Goal: Task Accomplishment & Management: Complete application form

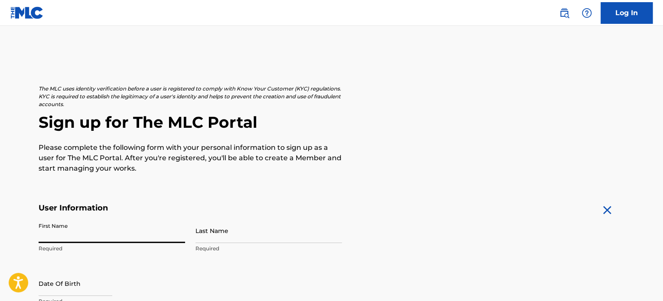
click at [124, 234] on input "First Name" at bounding box center [112, 230] width 147 height 25
type input "[PERSON_NAME]"
type input "[STREET_ADDRESS]"
type input "Apt 108"
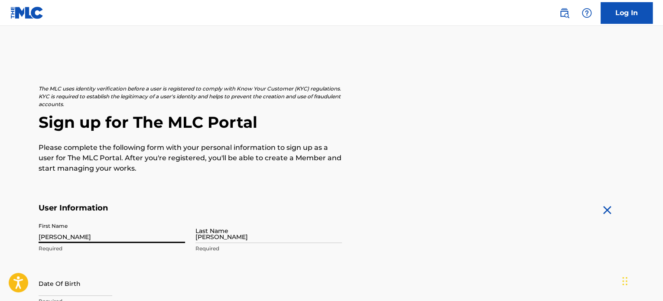
type input "[GEOGRAPHIC_DATA]"
type input "FL"
type input "33135"
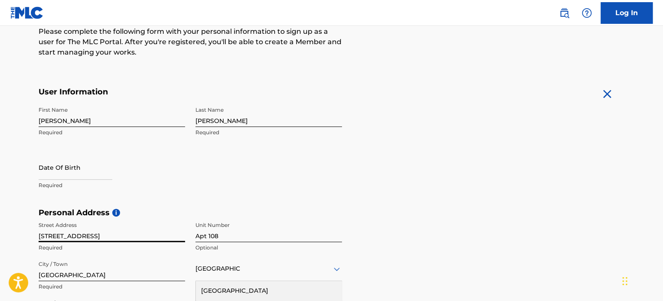
click at [112, 238] on input "[STREET_ADDRESS]" at bounding box center [112, 230] width 147 height 25
type input "2"
type input "[STREET_ADDRESS]"
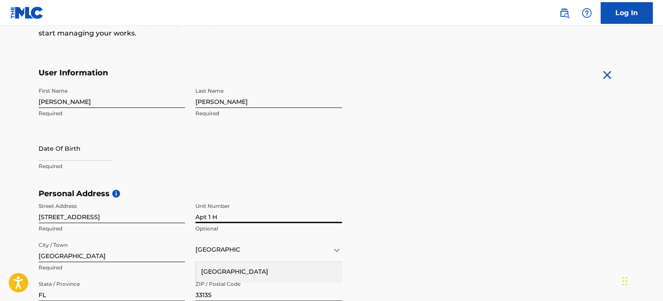
scroll to position [139, 0]
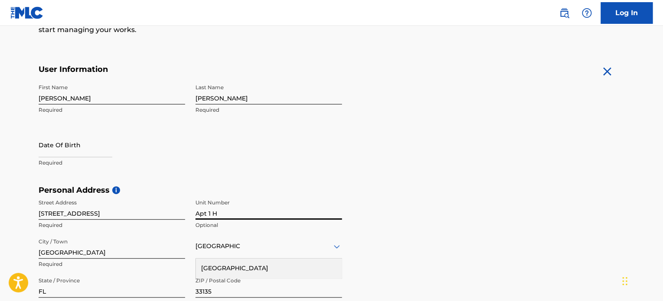
type input "Apt 1 H"
click at [78, 249] on input "[GEOGRAPHIC_DATA]" at bounding box center [112, 246] width 147 height 25
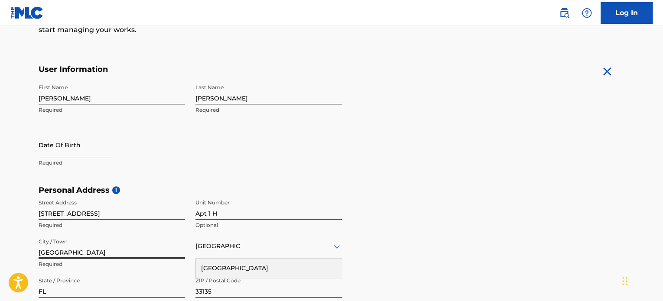
click at [78, 249] on input "[GEOGRAPHIC_DATA]" at bounding box center [112, 246] width 147 height 25
type input "[GEOGRAPHIC_DATA]"
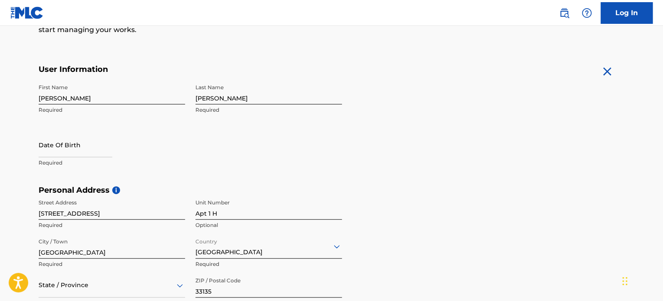
click at [28, 104] on main "The MLC uses identity verification before a user is registered to comply with K…" at bounding box center [331, 192] width 663 height 610
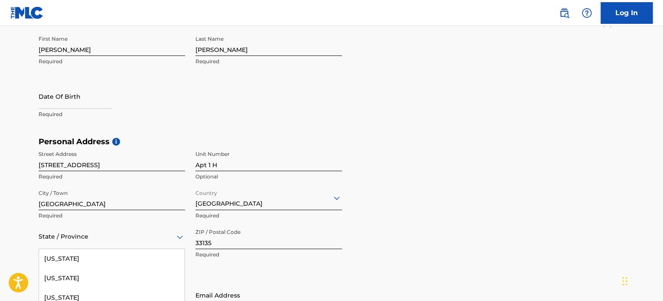
scroll to position [265, 0]
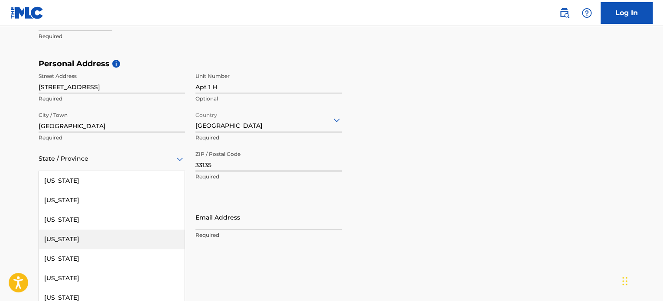
click at [177, 171] on div "57 results available. Use Up and Down to choose options, press Enter to select …" at bounding box center [112, 159] width 147 height 25
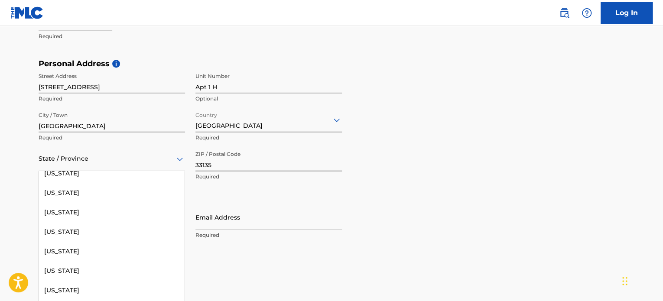
scroll to position [652, 0]
click at [136, 192] on div "[US_STATE]" at bounding box center [112, 193] width 146 height 20
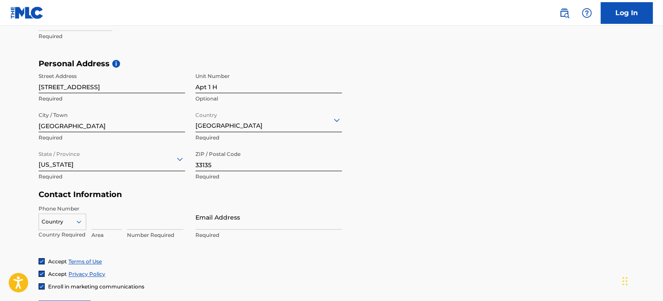
click at [224, 167] on input "33135" at bounding box center [269, 159] width 147 height 25
type input "3"
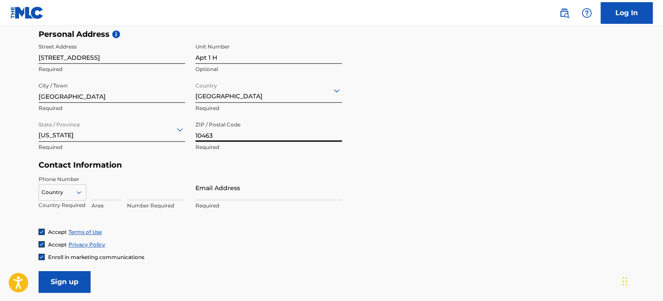
scroll to position [295, 0]
type input "10463"
click at [207, 190] on input "Email Address" at bounding box center [269, 187] width 147 height 25
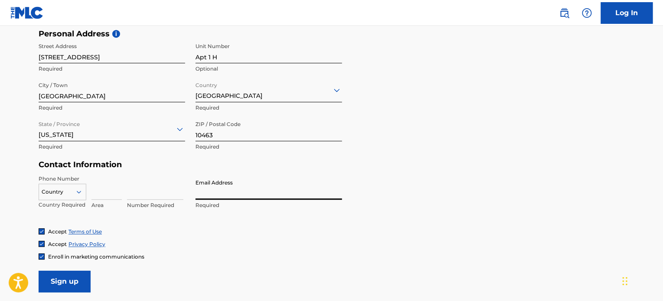
type input "[EMAIL_ADDRESS][DOMAIN_NAME]"
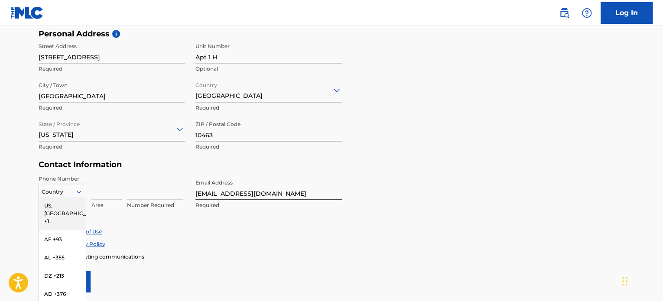
scroll to position [321, 0]
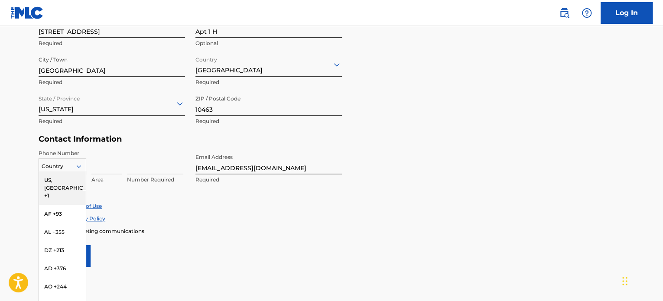
click at [83, 171] on div "216 results available. Use Up and Down to choose options, press Enter to select…" at bounding box center [63, 164] width 48 height 13
click at [58, 179] on div "US, [GEOGRAPHIC_DATA] +1" at bounding box center [62, 188] width 47 height 34
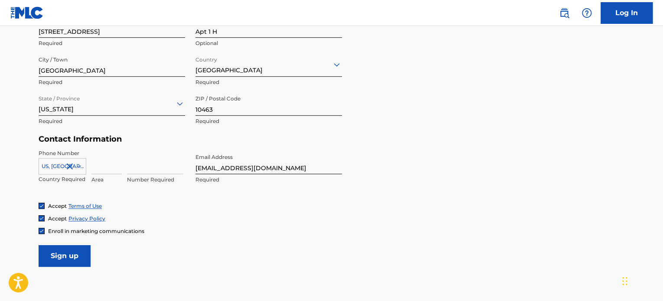
click at [99, 168] on input at bounding box center [106, 162] width 30 height 25
click at [141, 167] on input at bounding box center [155, 162] width 56 height 25
click at [117, 168] on input "4709341790" at bounding box center [106, 162] width 30 height 25
click at [117, 168] on input "790" at bounding box center [106, 162] width 30 height 25
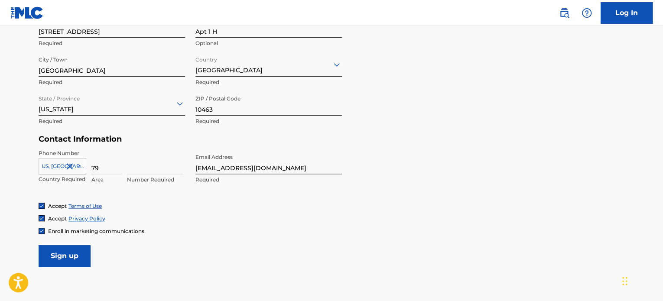
type input "7"
type input "470"
click at [134, 168] on input at bounding box center [155, 162] width 56 height 25
type input "9341790"
click at [51, 254] on input "Sign up" at bounding box center [65, 256] width 52 height 22
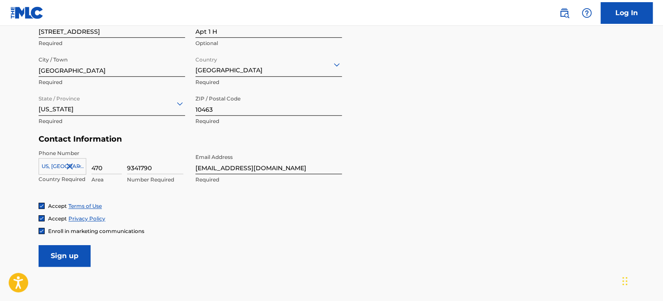
click at [63, 254] on input "Sign up" at bounding box center [65, 256] width 52 height 22
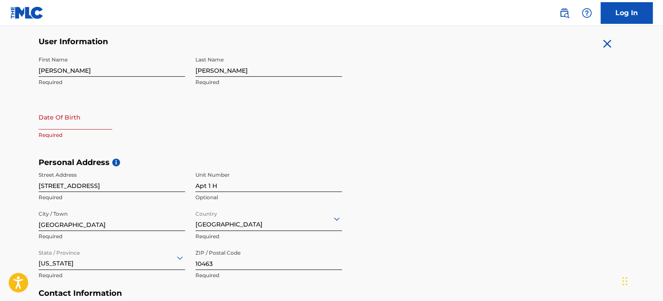
scroll to position [167, 0]
click at [41, 121] on input "text" at bounding box center [76, 116] width 74 height 25
select select "7"
select select "2025"
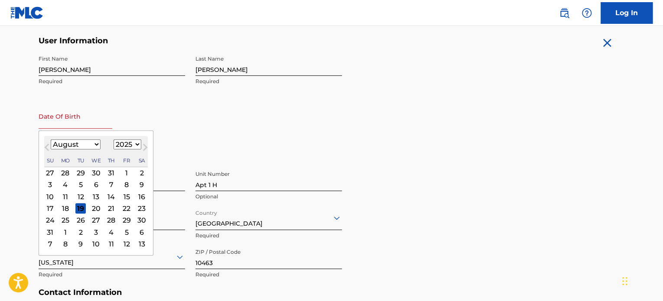
click at [95, 142] on select "January February March April May June July August September October November De…" at bounding box center [76, 145] width 50 height 10
click at [51, 140] on select "January February March April May June July August September October November De…" at bounding box center [76, 145] width 50 height 10
click at [138, 143] on button "Next Month" at bounding box center [145, 149] width 14 height 14
click at [48, 147] on span "Previous Month" at bounding box center [48, 148] width 0 height 13
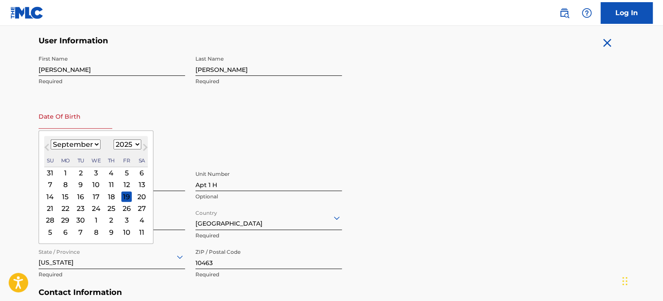
click at [97, 144] on select "January February March April May June July August September October November De…" at bounding box center [76, 145] width 50 height 10
click at [51, 140] on select "January February March April May June July August September October November De…" at bounding box center [76, 145] width 50 height 10
click at [138, 143] on button "Next Month" at bounding box center [145, 149] width 14 height 14
click at [95, 144] on select "January February March April May June July August September October November De…" at bounding box center [76, 145] width 50 height 10
select select "9"
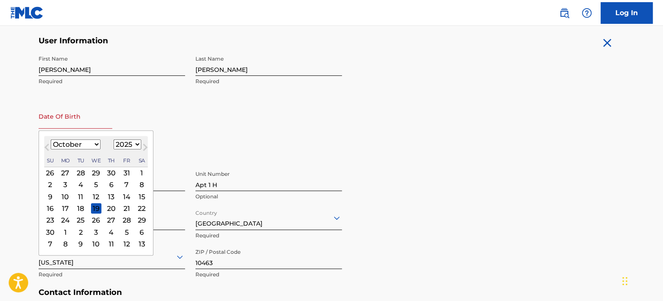
click at [51, 140] on select "January February March April May June July August September October November De…" at bounding box center [76, 145] width 50 height 10
click at [134, 144] on select "1899 1900 1901 1902 1903 1904 1905 1906 1907 1908 1909 1910 1911 1912 1913 1914…" at bounding box center [128, 145] width 28 height 10
select select "1961"
click at [114, 140] on select "1899 1900 1901 1902 1903 1904 1905 1906 1907 1908 1909 1910 1911 1912 1913 1914…" at bounding box center [128, 145] width 28 height 10
click at [65, 218] on div "30" at bounding box center [65, 220] width 10 height 10
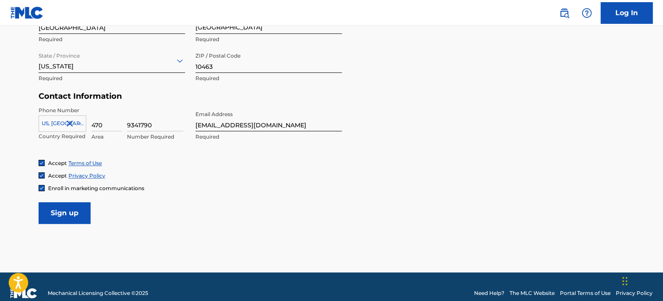
scroll to position [376, 0]
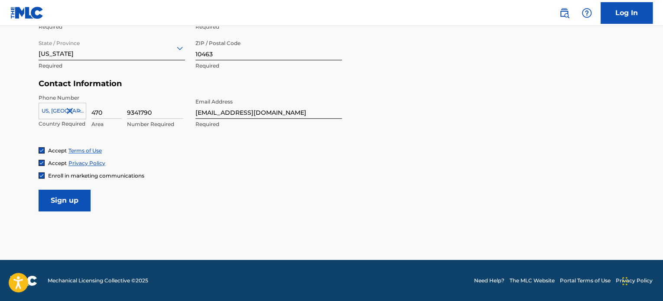
click at [74, 202] on input "Sign up" at bounding box center [65, 201] width 52 height 22
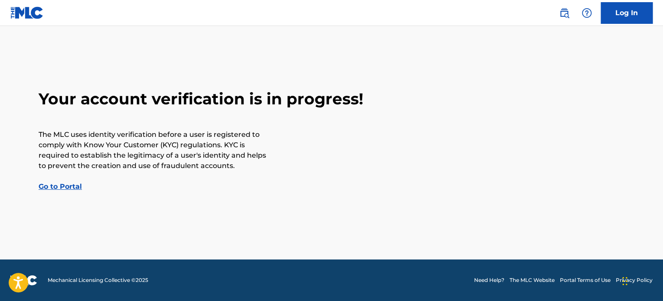
click at [56, 189] on link "Go to Portal" at bounding box center [60, 187] width 43 height 8
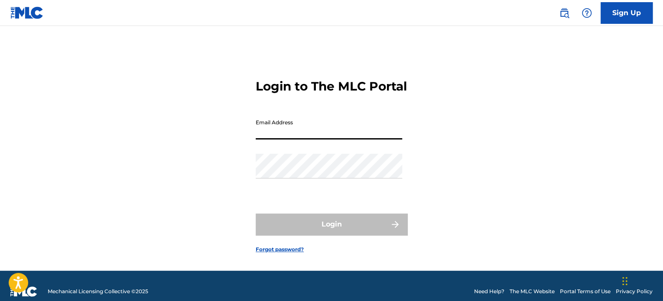
click at [271, 138] on input "Email Address" at bounding box center [329, 127] width 147 height 25
type input "[EMAIL_ADDRESS][DOMAIN_NAME]"
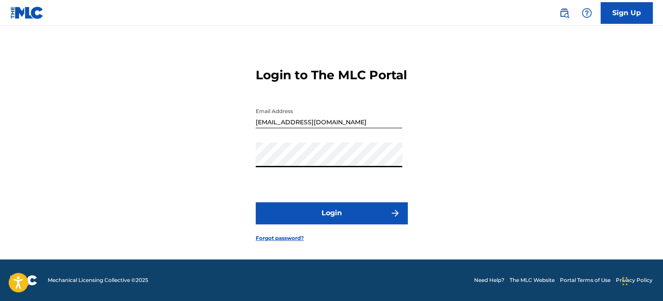
scroll to position [17, 0]
click at [394, 218] on img "submit" at bounding box center [395, 213] width 10 height 10
click at [562, 13] on img at bounding box center [564, 13] width 10 height 10
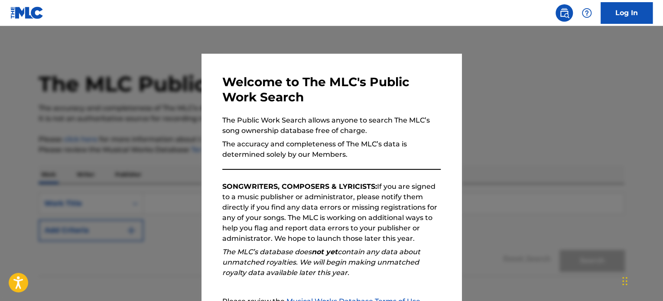
click at [544, 70] on div at bounding box center [331, 176] width 663 height 301
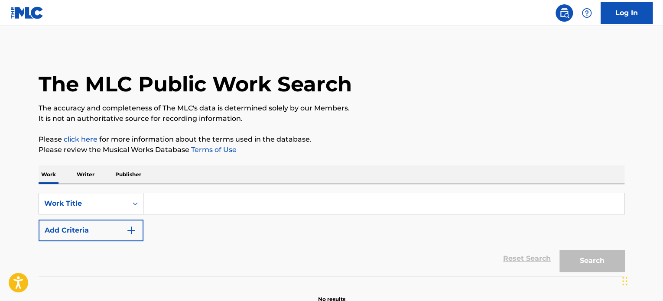
click at [562, 12] on img at bounding box center [564, 13] width 10 height 10
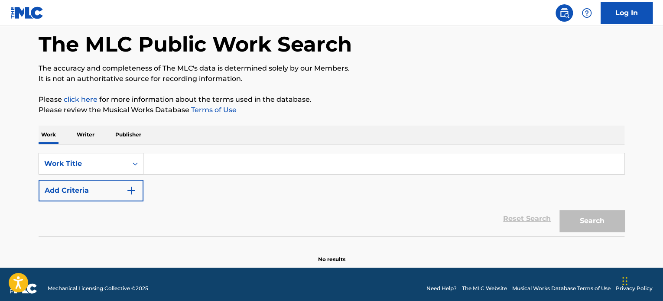
scroll to position [48, 0]
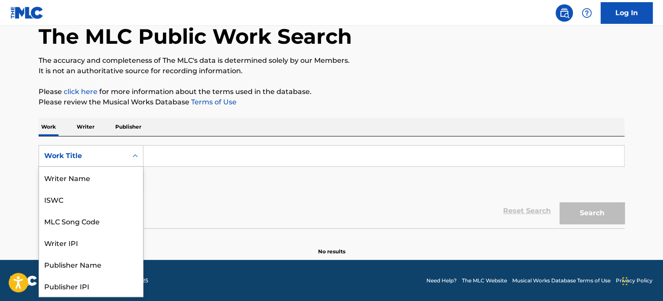
click at [136, 158] on icon "Search Form" at bounding box center [135, 156] width 9 height 9
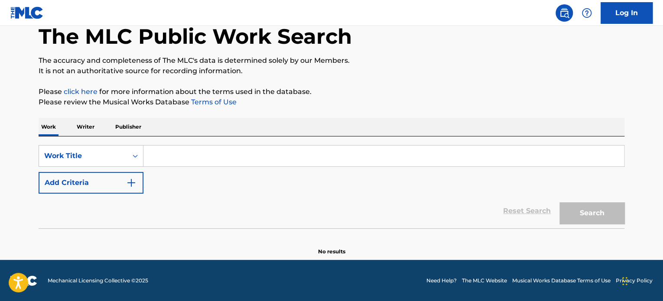
click at [194, 200] on div "Reset Search Search" at bounding box center [332, 211] width 586 height 35
click at [86, 129] on p "Writer" at bounding box center [85, 127] width 23 height 18
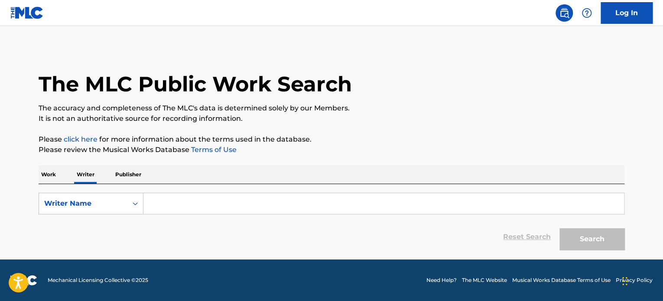
click at [134, 201] on icon "Search Form" at bounding box center [135, 203] width 9 height 9
click at [55, 173] on p "Work" at bounding box center [49, 175] width 20 height 18
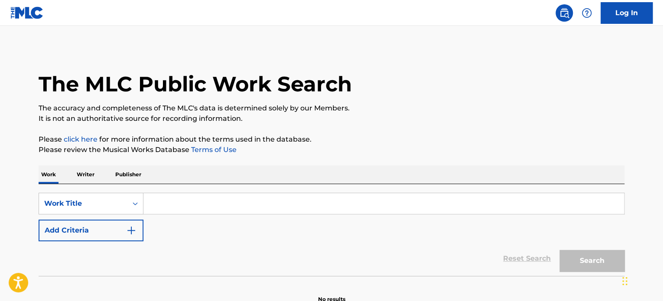
click at [62, 203] on div "Work Title" at bounding box center [91, 204] width 105 height 22
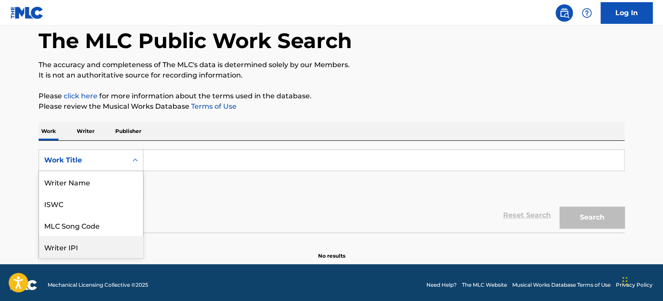
scroll to position [43, 0]
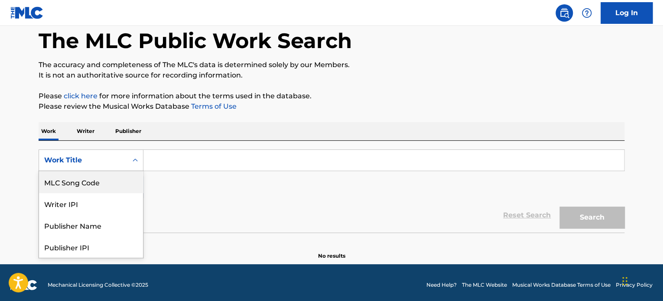
click at [67, 187] on div "MLC Song Code" at bounding box center [91, 182] width 104 height 22
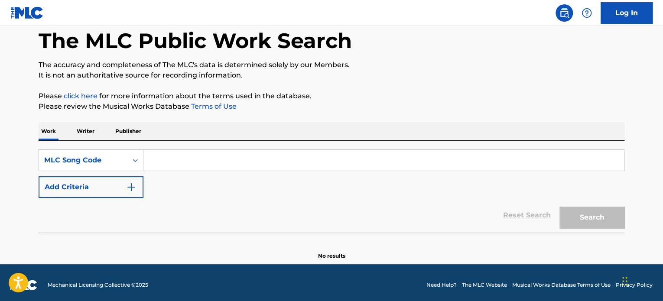
click at [79, 185] on button "Add Criteria" at bounding box center [91, 187] width 105 height 22
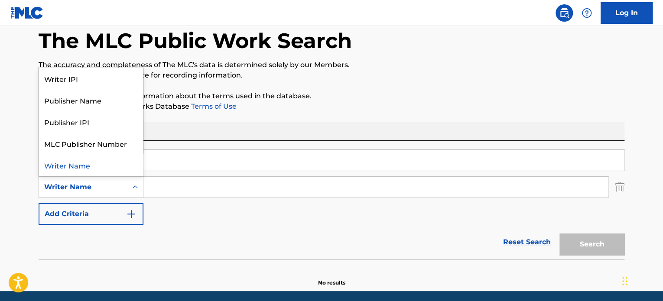
click at [132, 186] on icon "Search Form" at bounding box center [135, 187] width 9 height 9
